Goal: Book appointment/travel/reservation

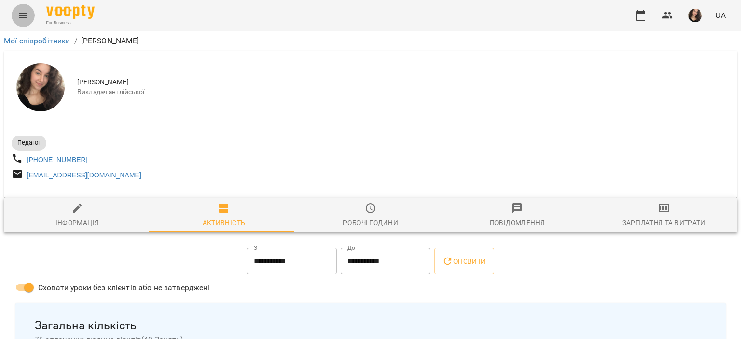
click at [14, 7] on button "Menu" at bounding box center [23, 15] width 23 height 23
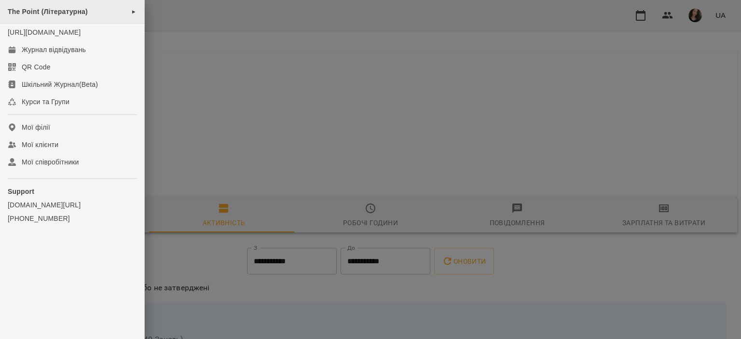
click at [52, 10] on span "The Point (Літературна)" at bounding box center [48, 12] width 80 height 8
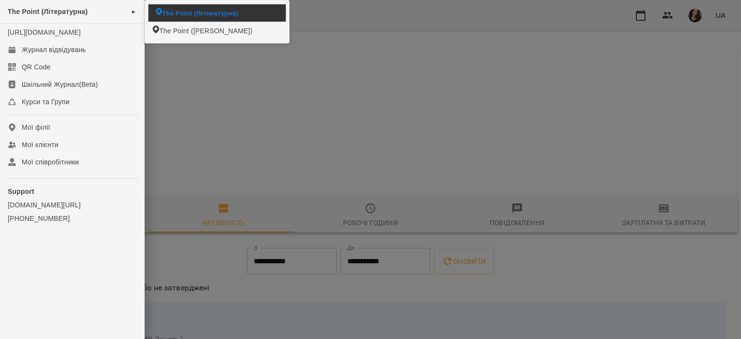
click at [201, 4] on li "The Point (Літературна)" at bounding box center [217, 12] width 137 height 17
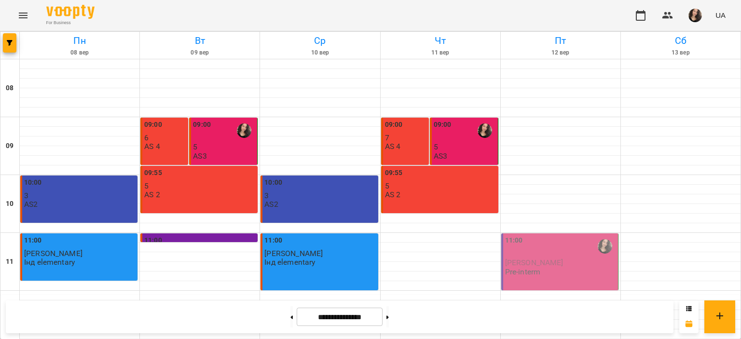
scroll to position [1, 0]
click at [23, 12] on icon "Menu" at bounding box center [23, 16] width 12 height 12
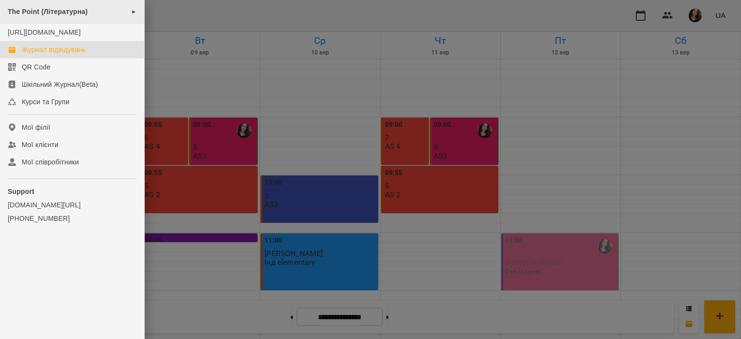
click at [54, 6] on div "The Point (Літературна) ►" at bounding box center [72, 12] width 144 height 24
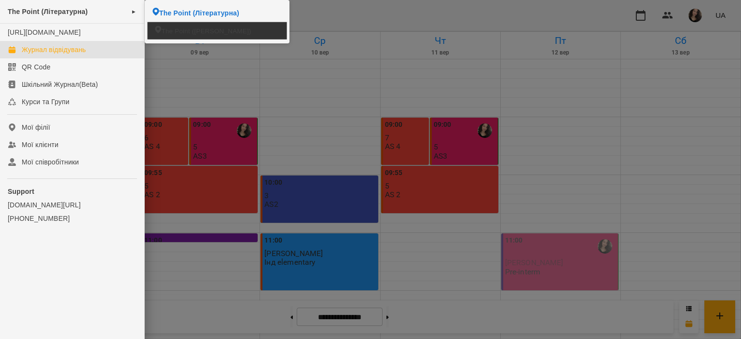
click at [174, 26] on span "The Point ([PERSON_NAME])" at bounding box center [206, 30] width 90 height 9
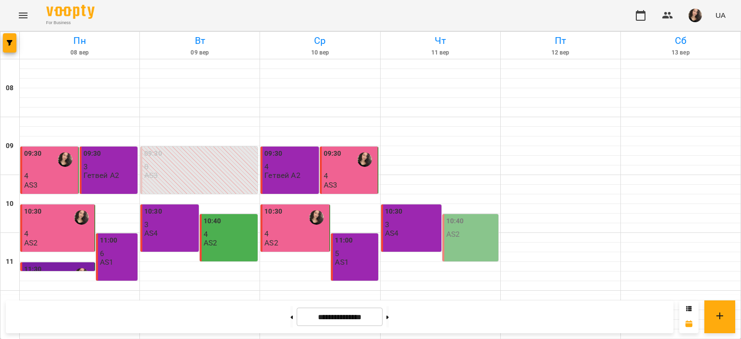
scroll to position [426, 0]
click at [389, 316] on button at bounding box center [387, 316] width 2 height 21
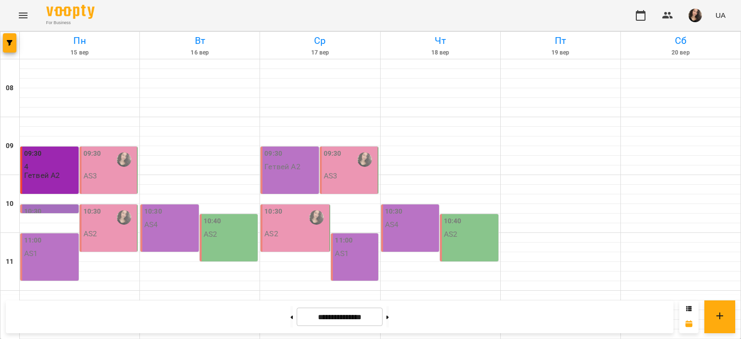
scroll to position [436, 0]
click at [290, 313] on button at bounding box center [291, 316] width 2 height 21
type input "**********"
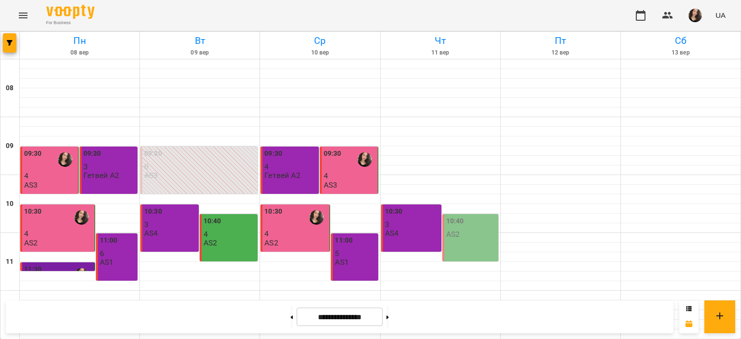
scroll to position [387, 0]
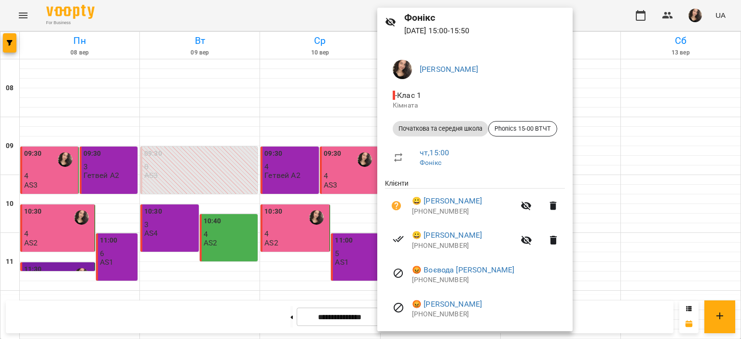
scroll to position [47, 0]
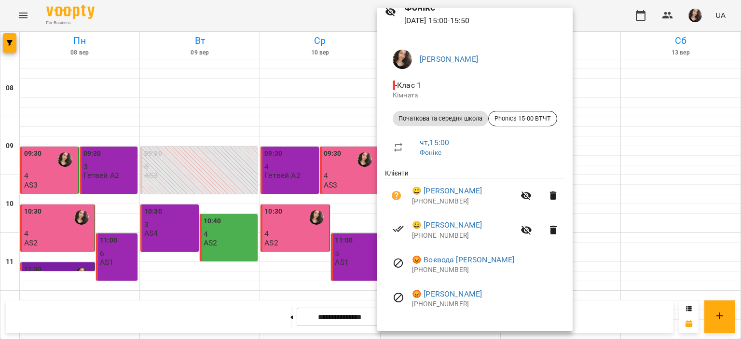
click at [296, 8] on div at bounding box center [370, 169] width 741 height 339
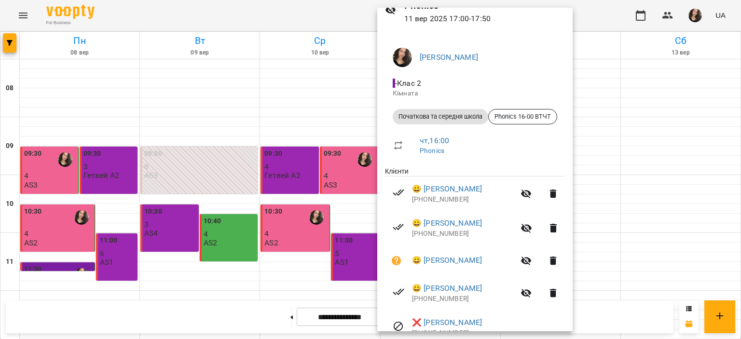
scroll to position [78, 0]
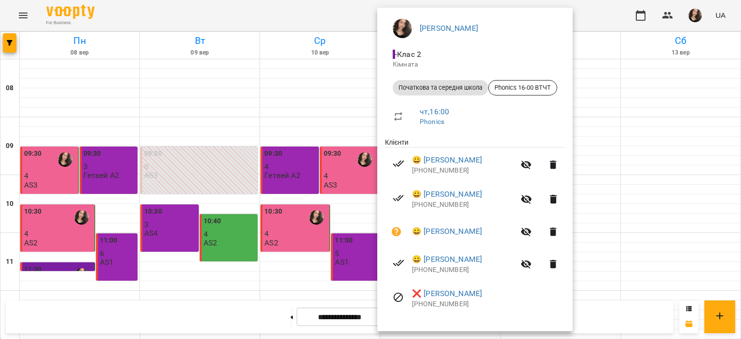
click at [607, 8] on div at bounding box center [370, 169] width 741 height 339
